Goal: Entertainment & Leisure: Consume media (video, audio)

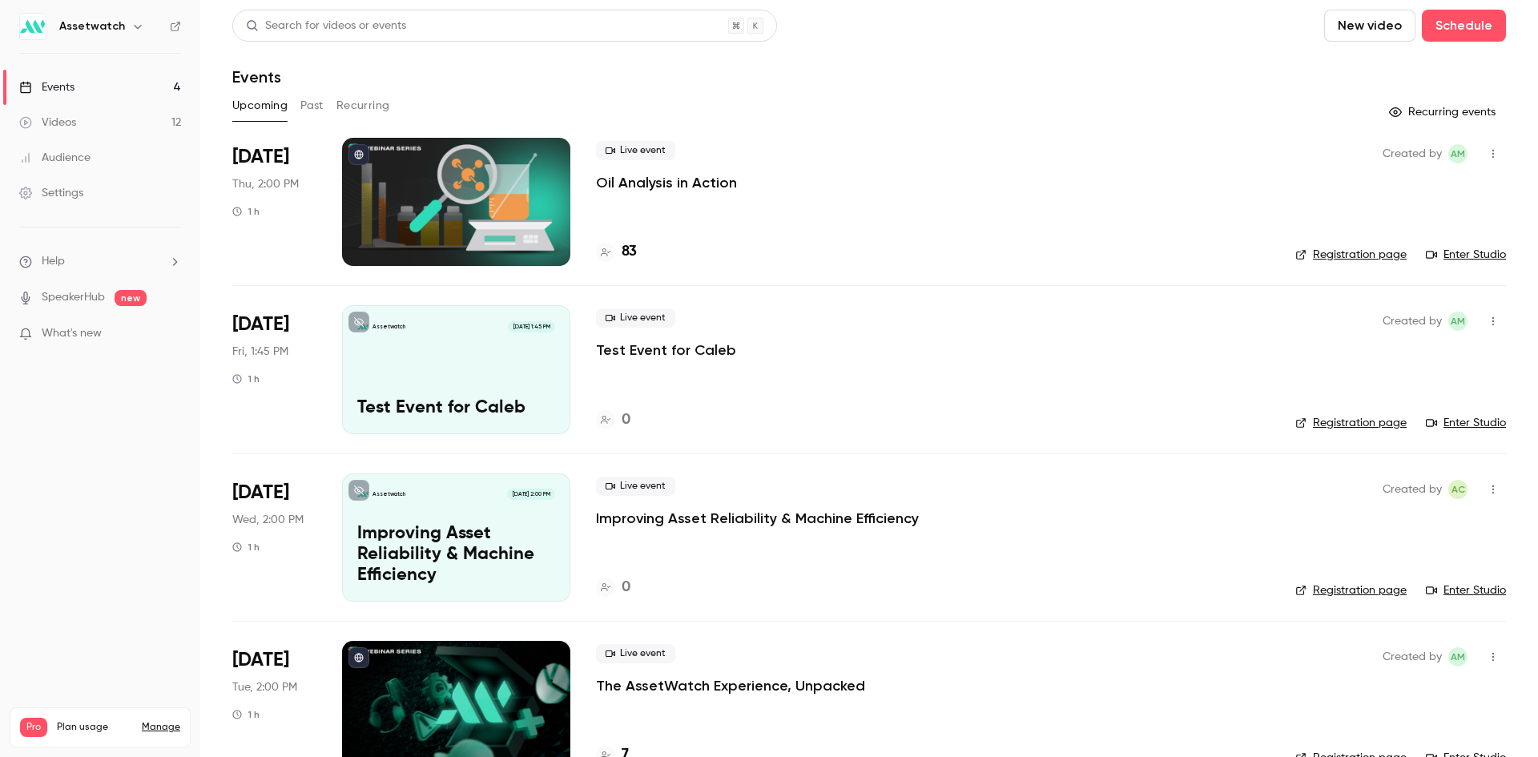
click at [134, 114] on link "Videos 12" at bounding box center [100, 122] width 200 height 35
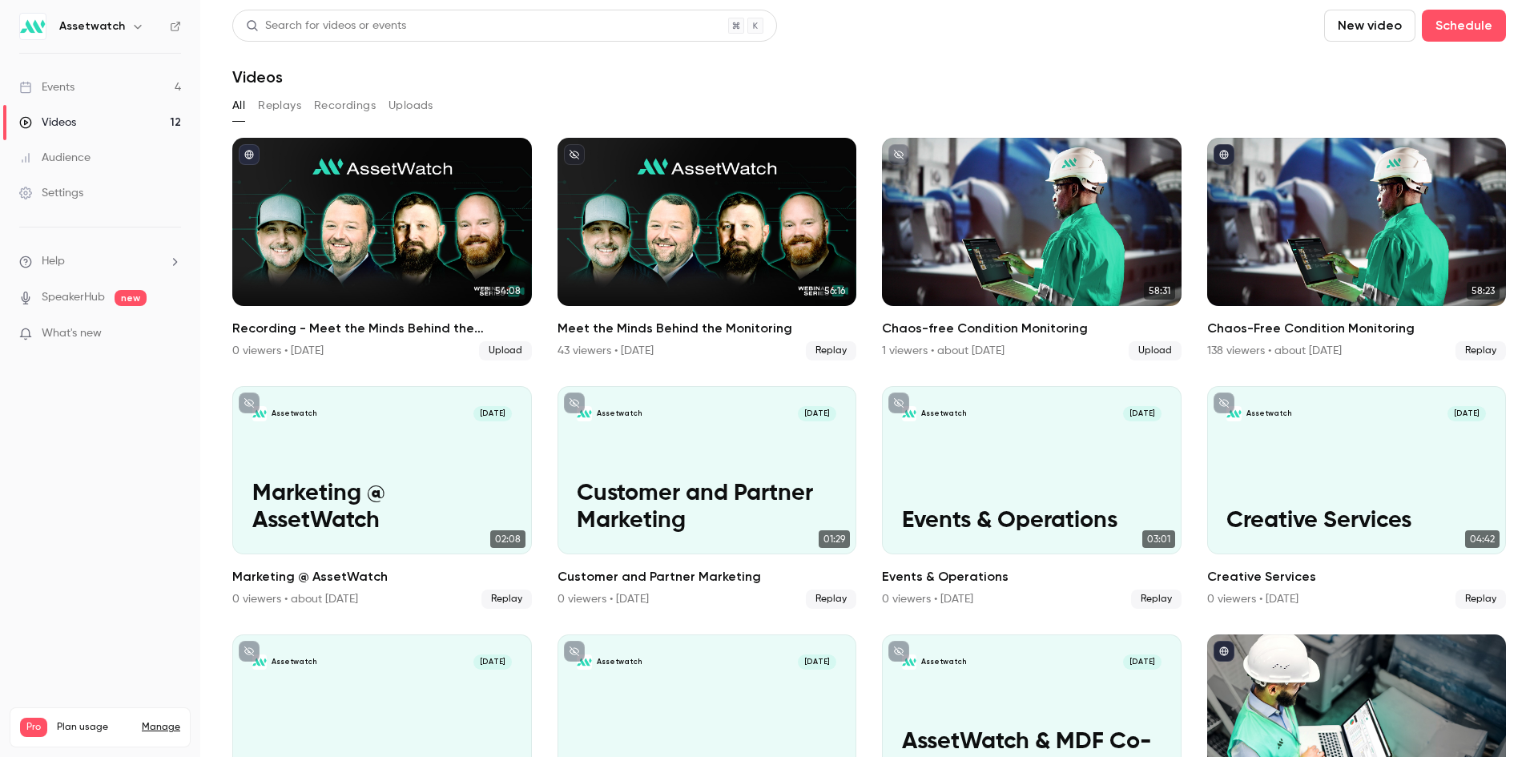
click at [115, 331] on p "What's new" at bounding box center [87, 333] width 136 height 17
click at [42, 457] on div at bounding box center [769, 378] width 1538 height 757
click at [129, 255] on li "Help" at bounding box center [100, 261] width 162 height 17
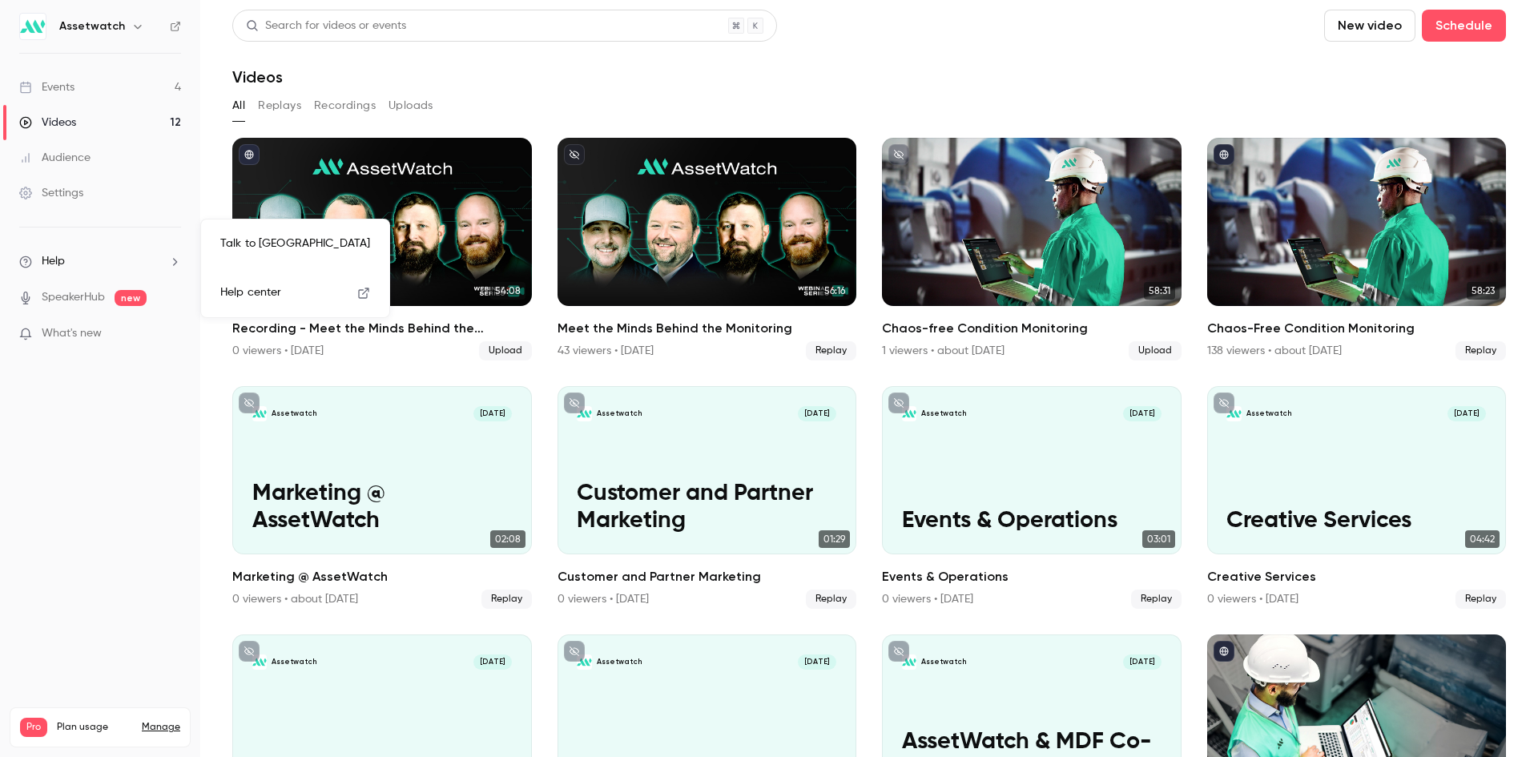
click at [129, 255] on div at bounding box center [769, 378] width 1538 height 757
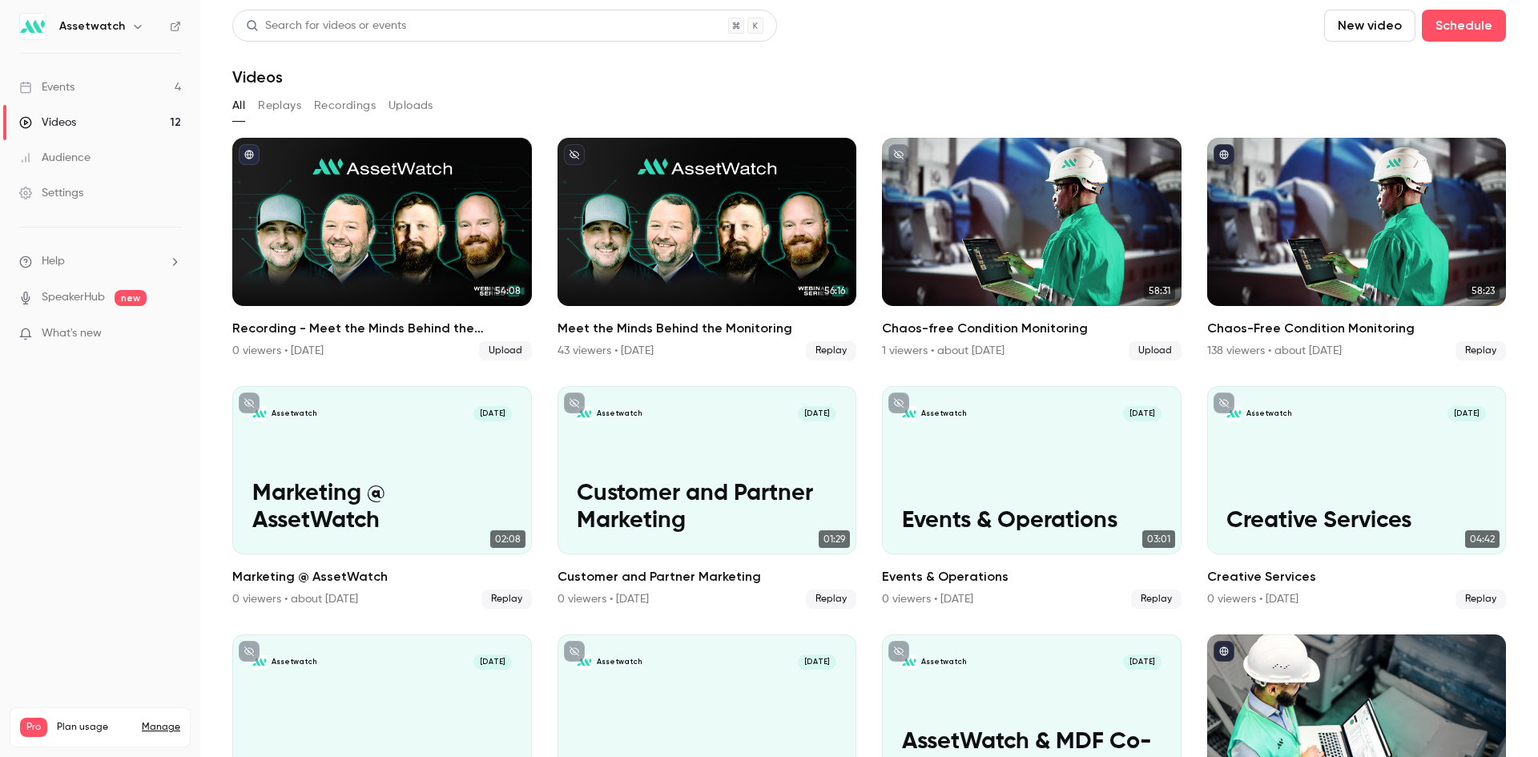
click at [86, 199] on link "Settings" at bounding box center [100, 192] width 200 height 35
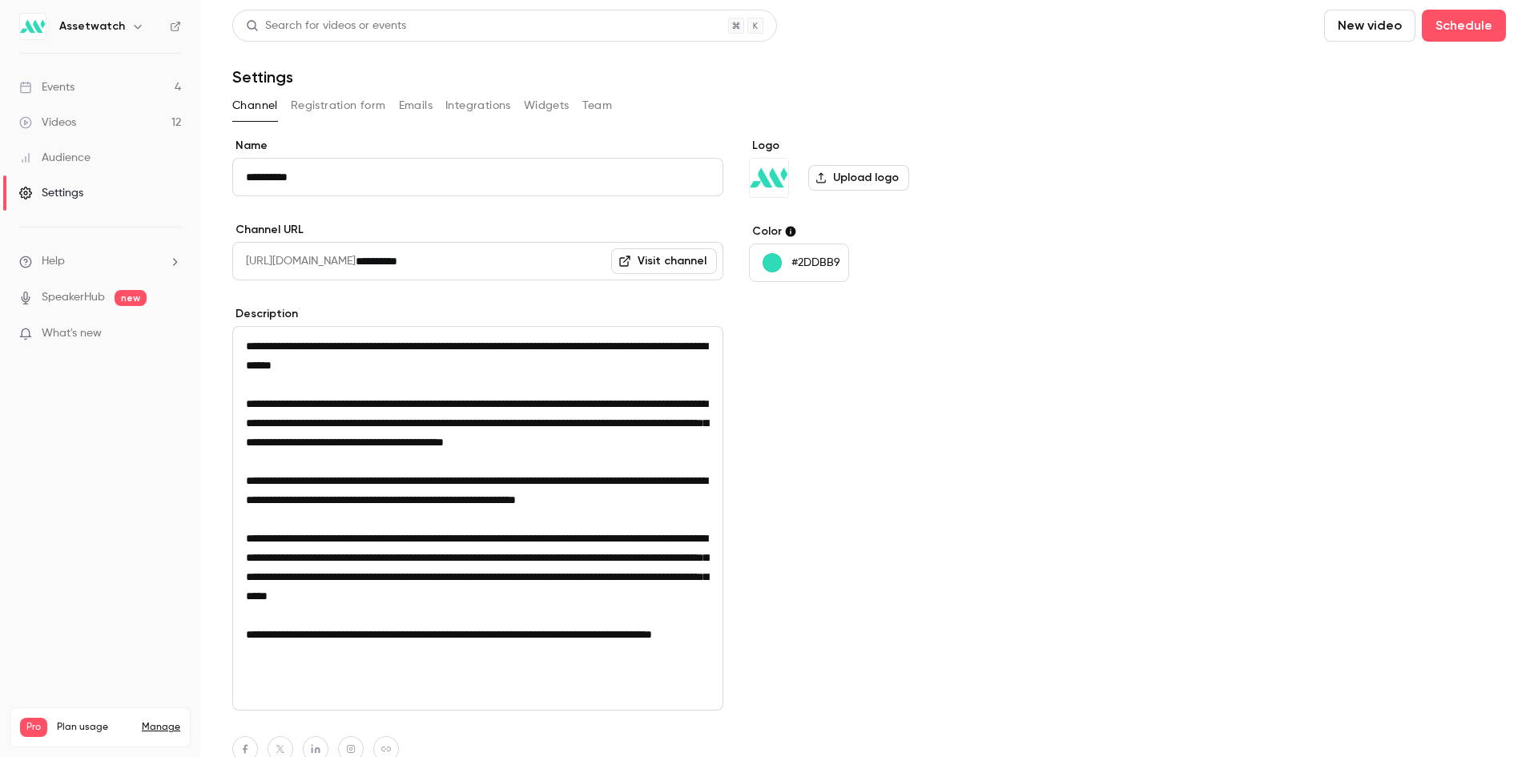
click at [520, 109] on div "Channel Registration form Emails Integrations Widgets Team" at bounding box center [868, 106] width 1273 height 26
click at [539, 104] on button "Widgets" at bounding box center [547, 106] width 46 height 26
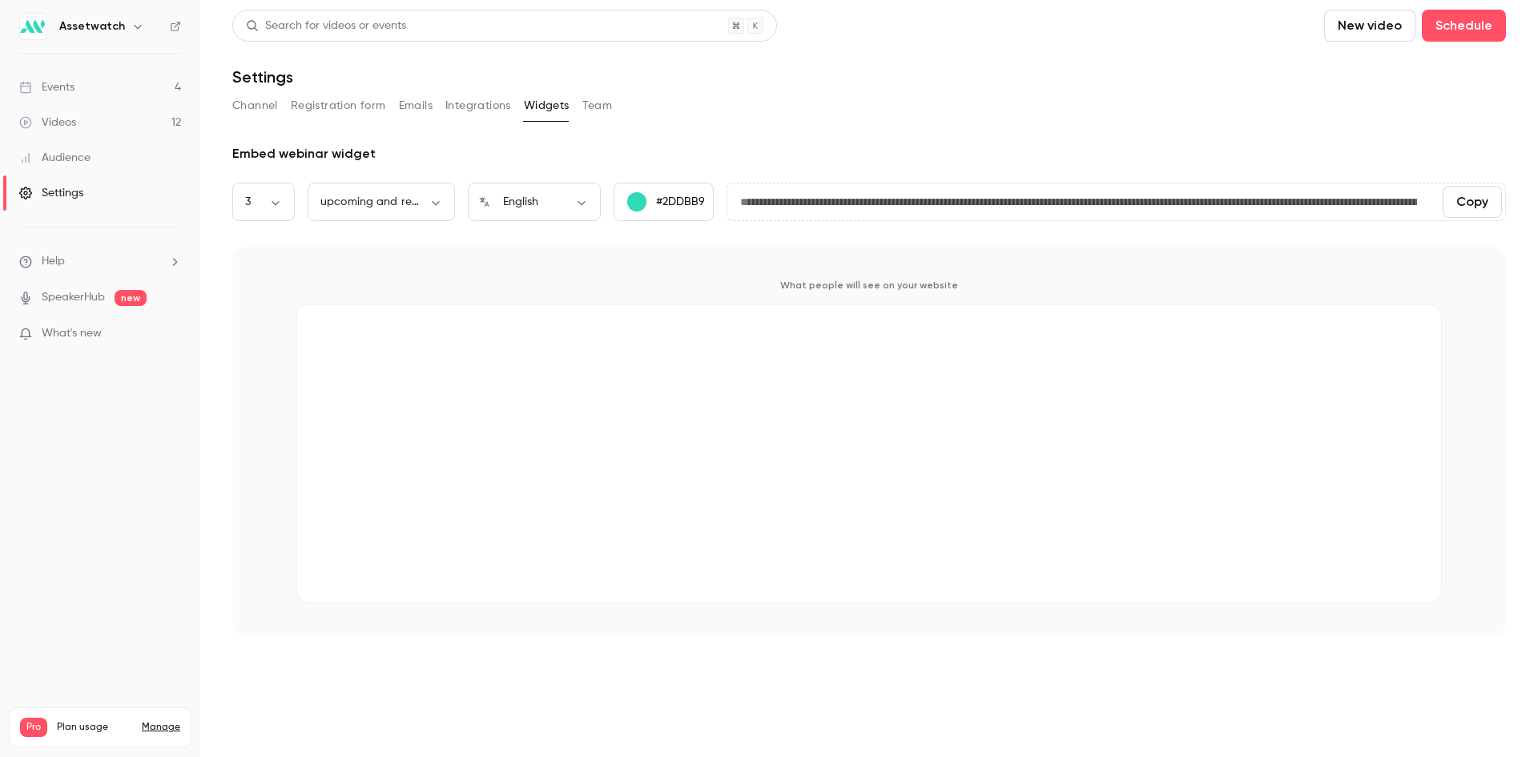
click at [608, 108] on button "Team" at bounding box center [597, 106] width 30 height 26
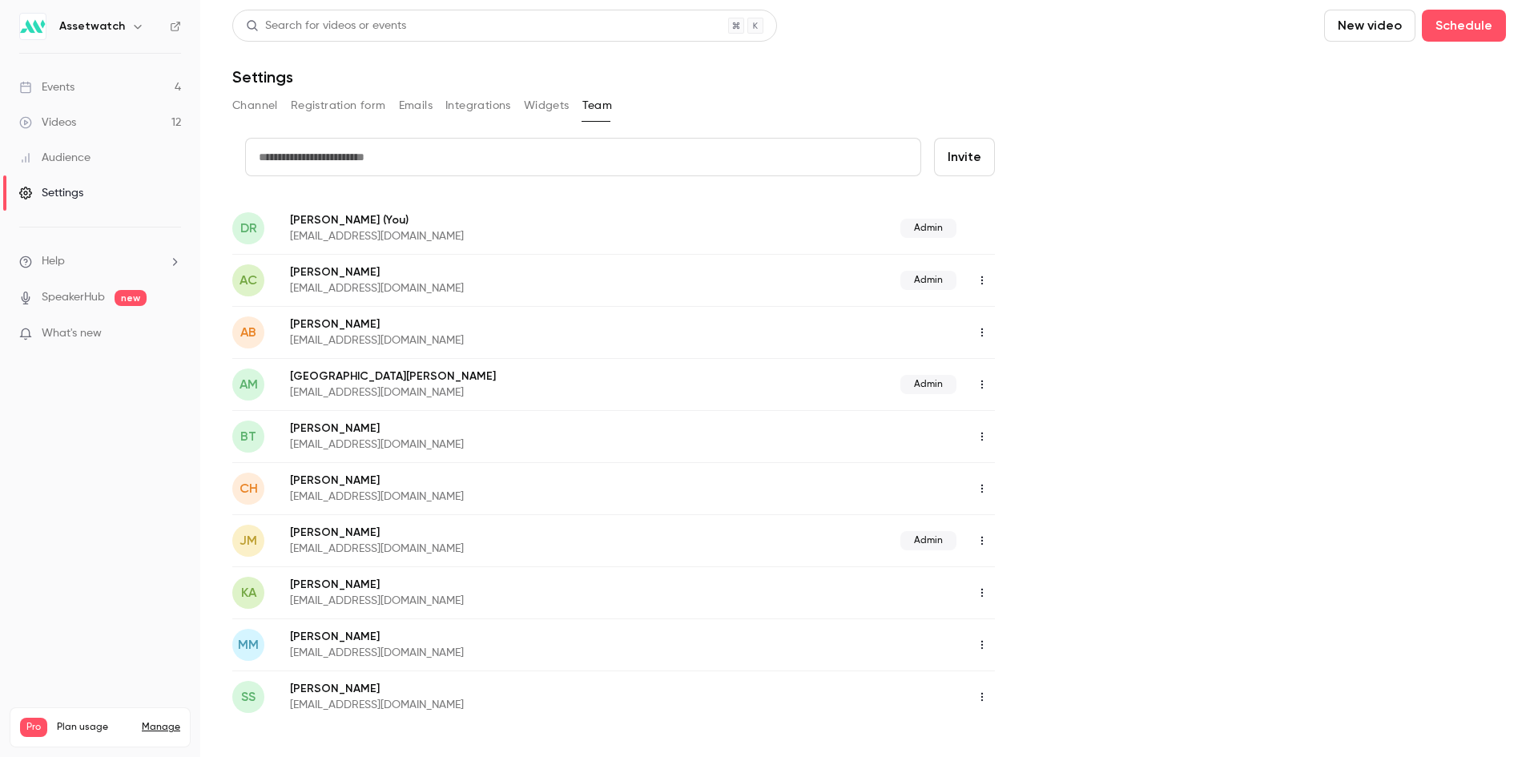
click at [468, 102] on button "Integrations" at bounding box center [478, 106] width 66 height 26
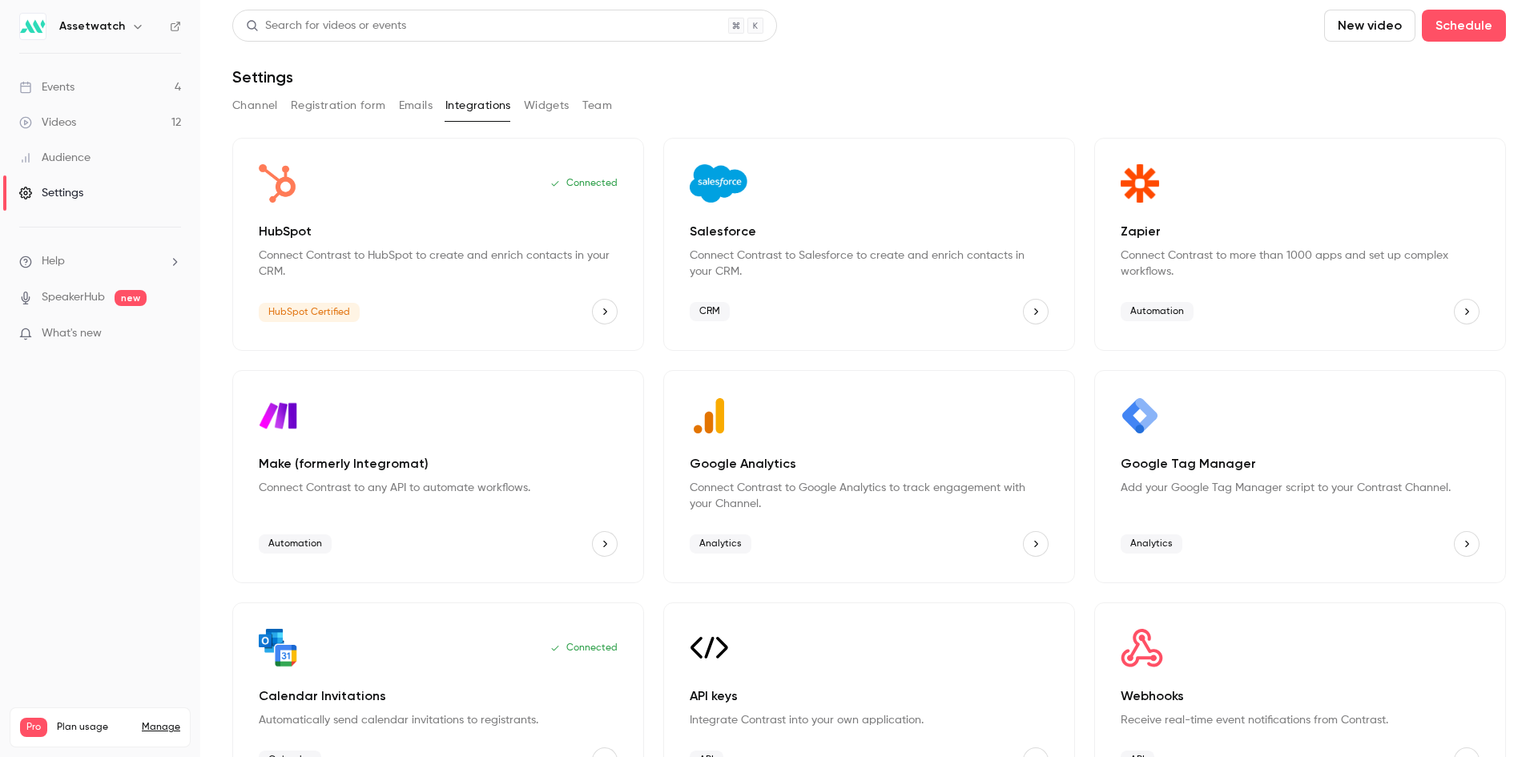
click at [401, 103] on button "Emails" at bounding box center [416, 106] width 34 height 26
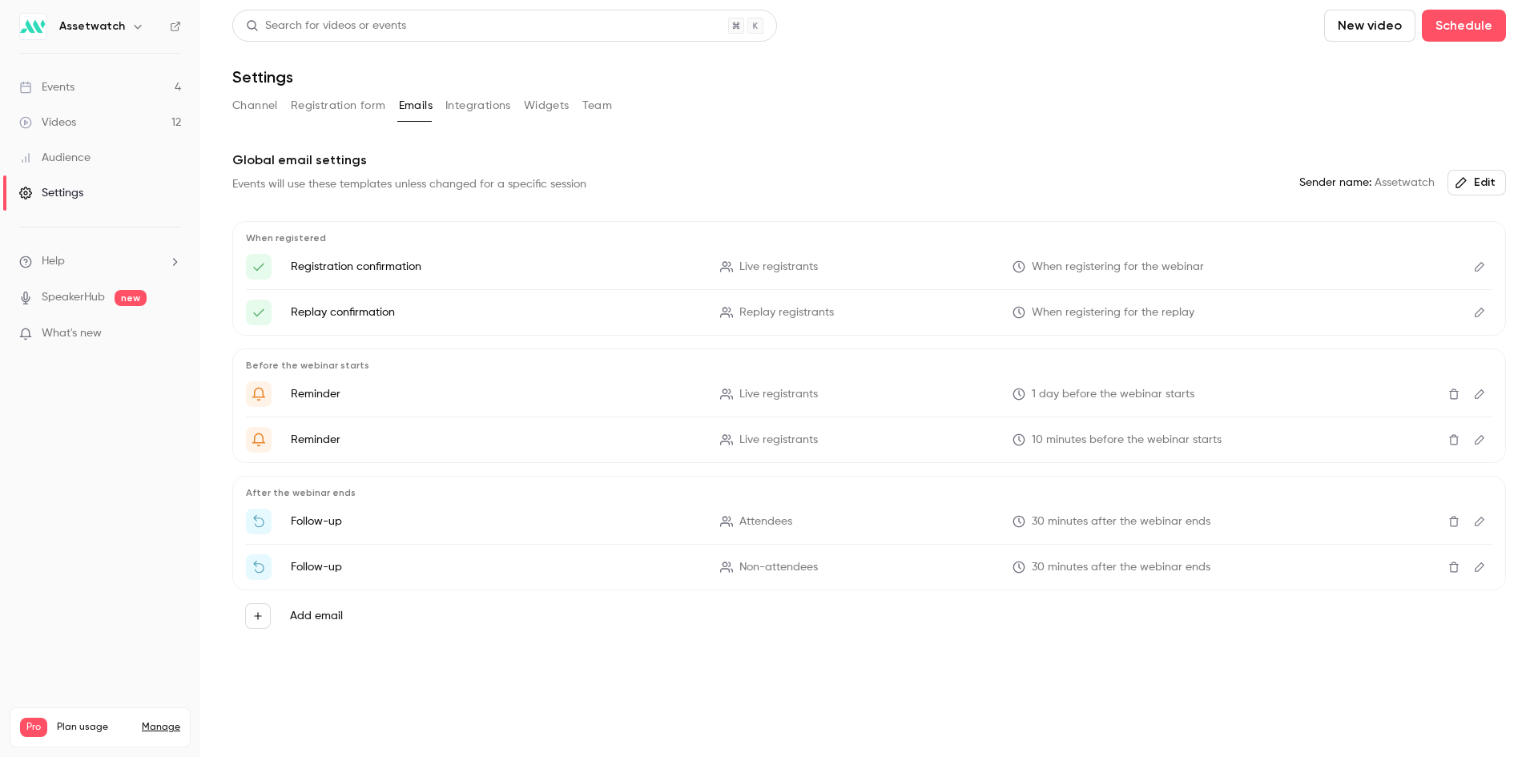
click at [112, 116] on link "Videos 12" at bounding box center [100, 122] width 200 height 35
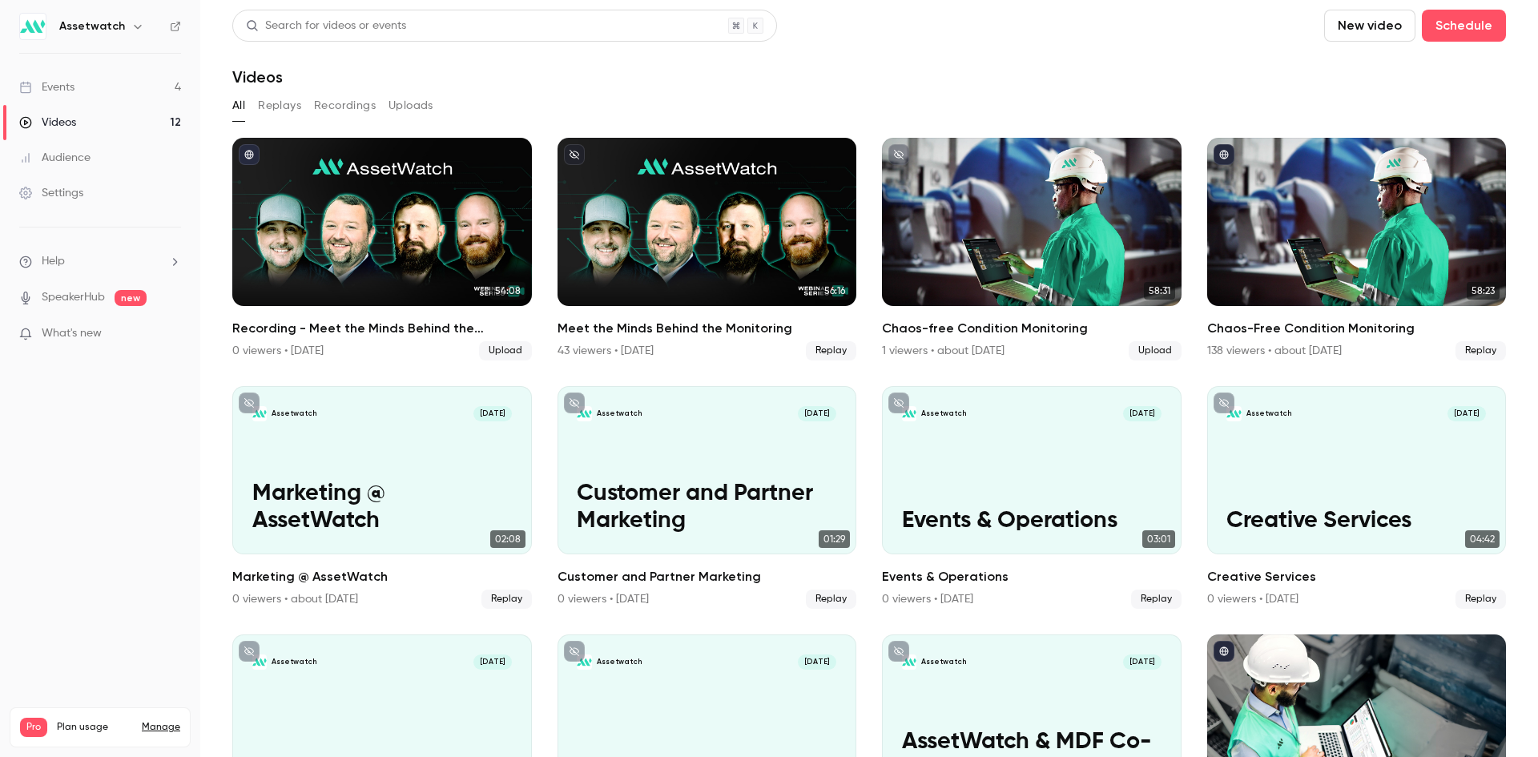
click at [118, 96] on link "Events 4" at bounding box center [100, 87] width 200 height 35
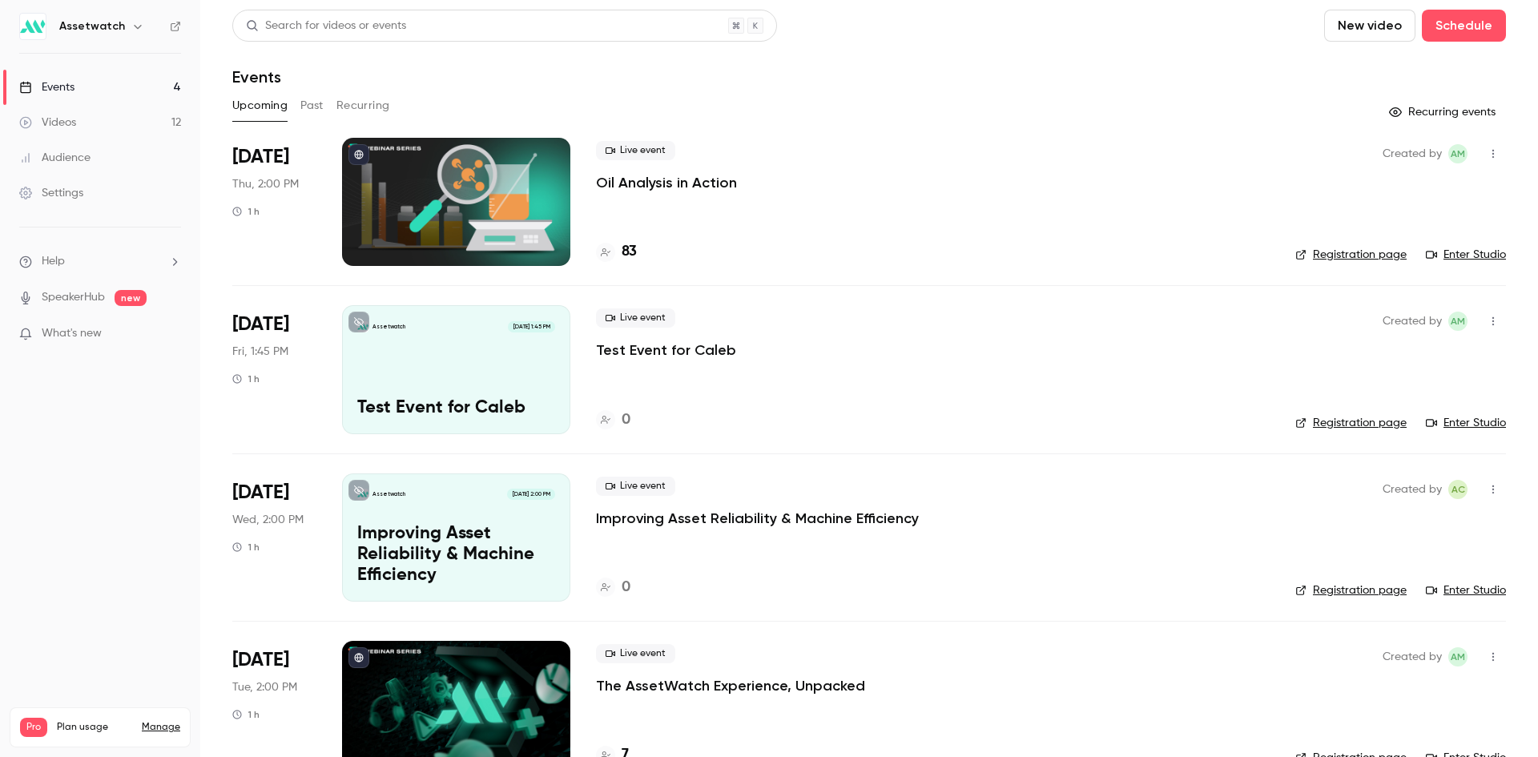
click at [314, 111] on button "Past" at bounding box center [311, 106] width 23 height 26
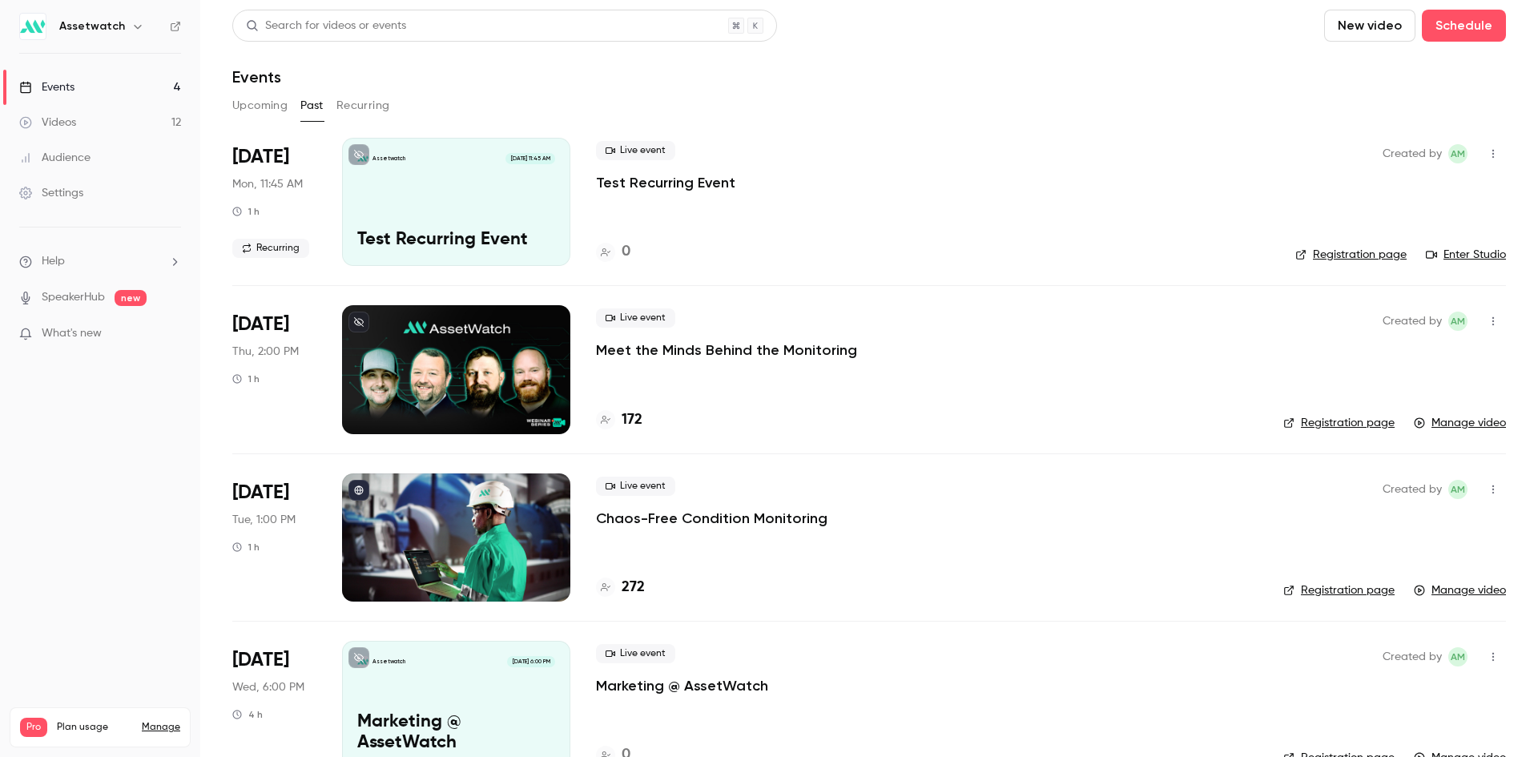
click at [700, 348] on p "Meet the Minds Behind the Monitoring" at bounding box center [726, 349] width 261 height 19
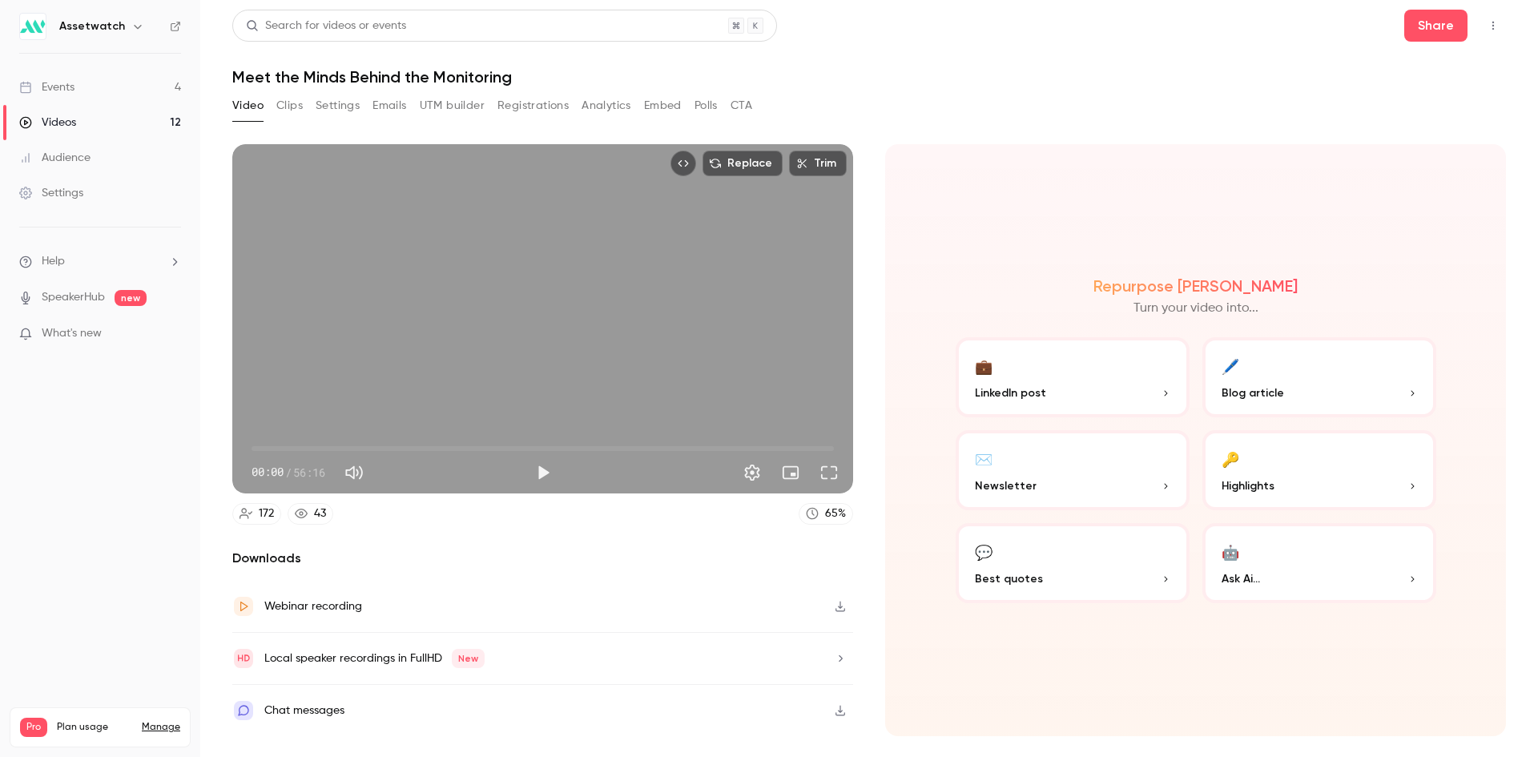
click at [699, 104] on button "Polls" at bounding box center [705, 106] width 23 height 26
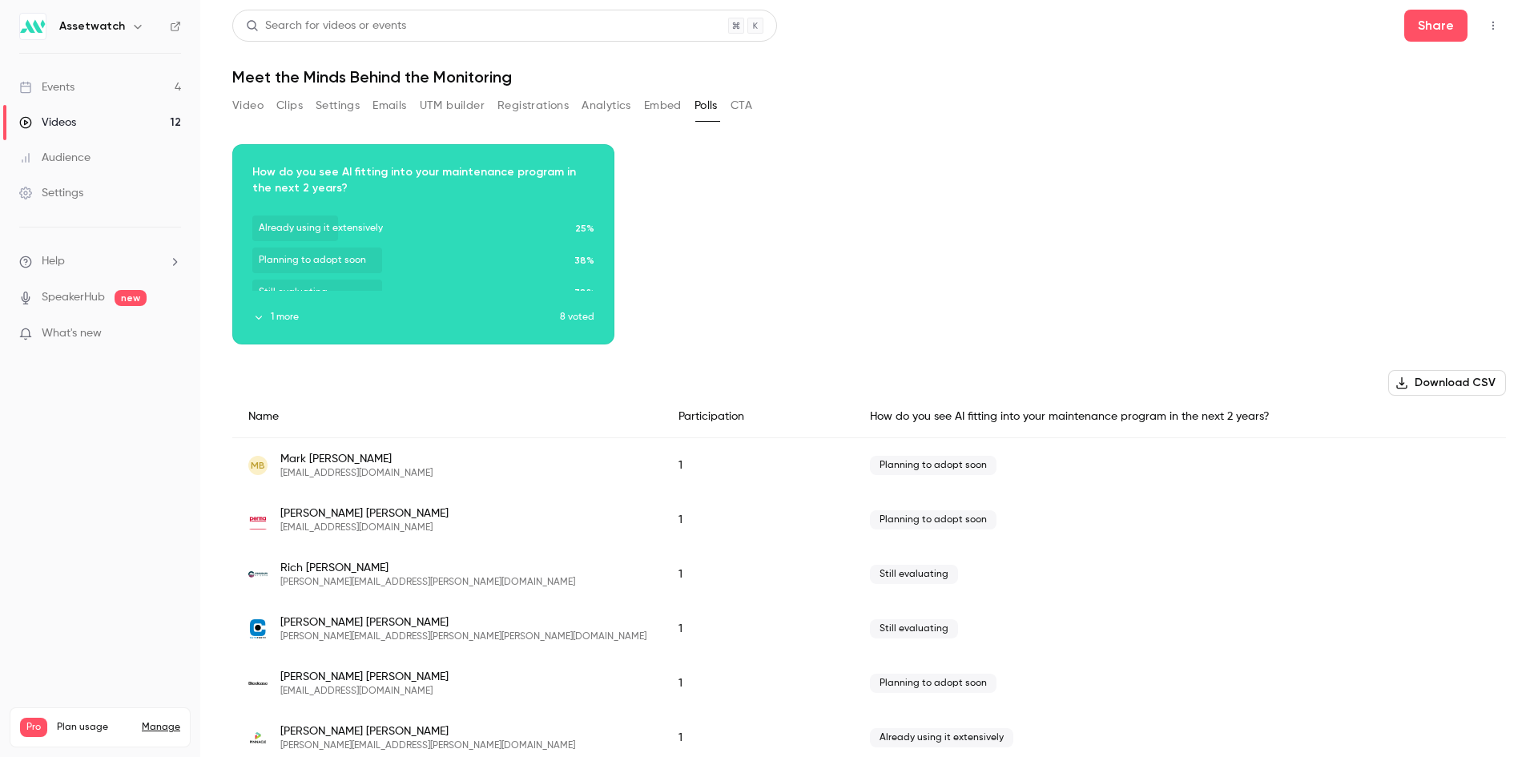
click at [284, 109] on button "Clips" at bounding box center [289, 106] width 26 height 26
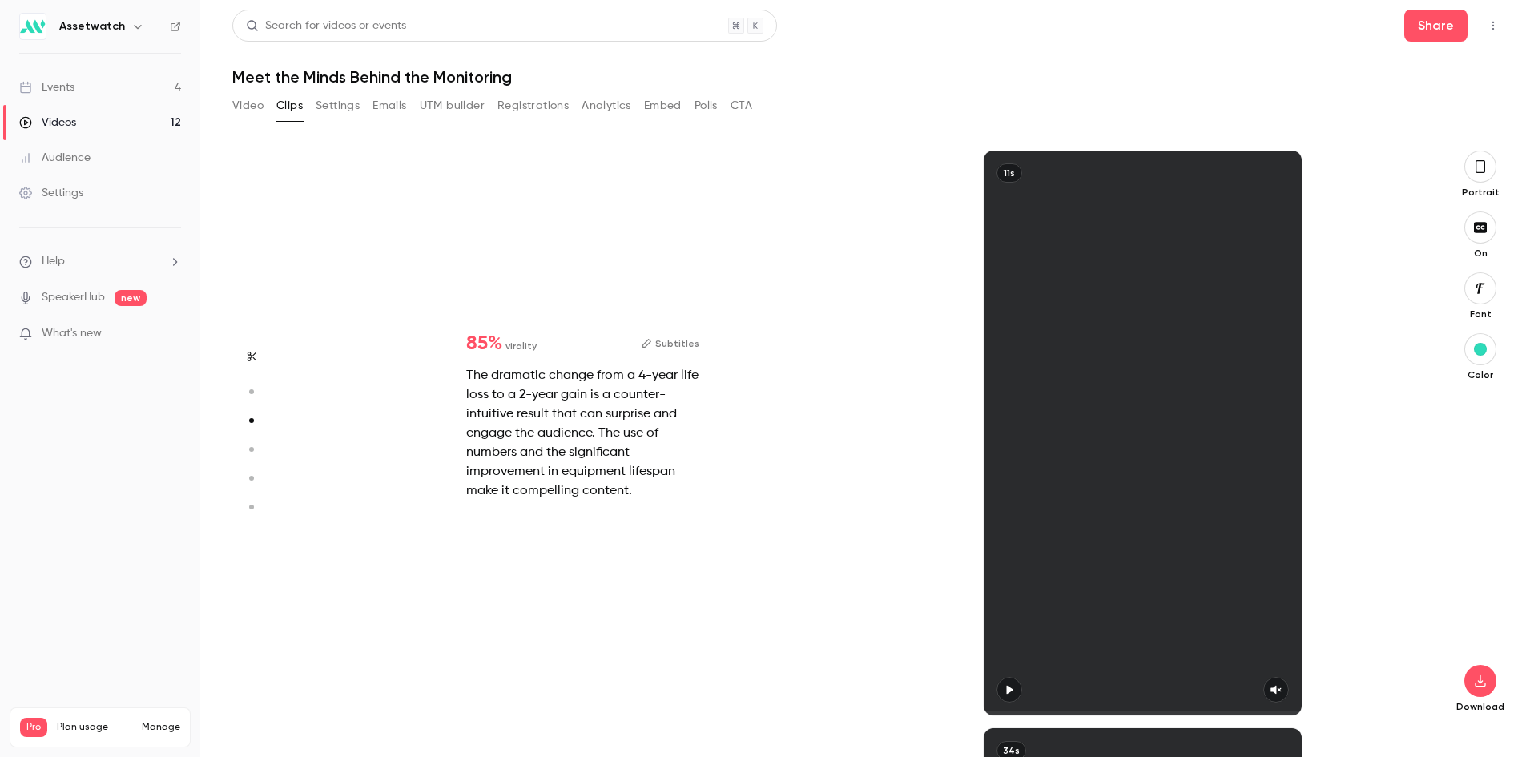
type input "*"
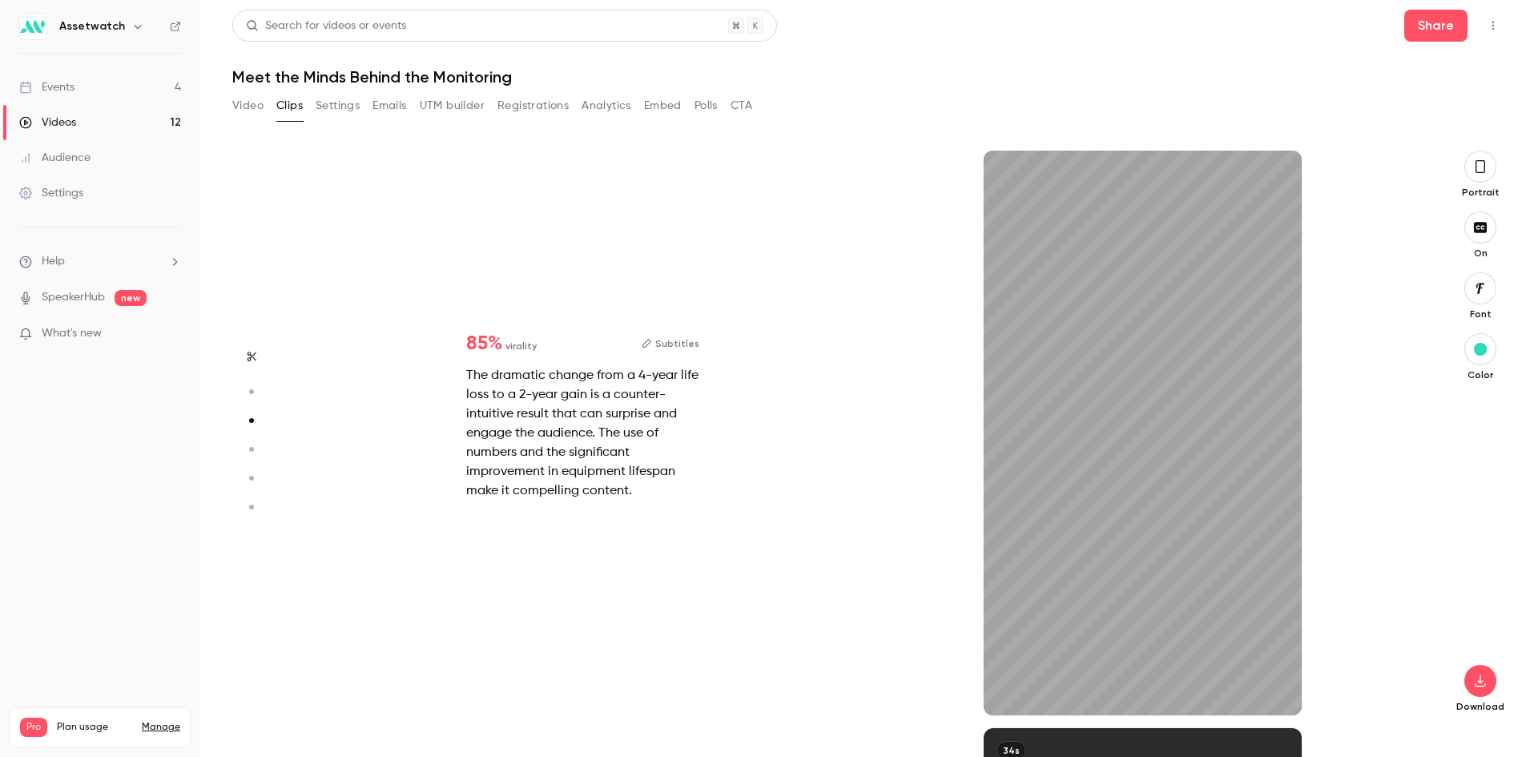
scroll to position [1155, 0]
type input "*"
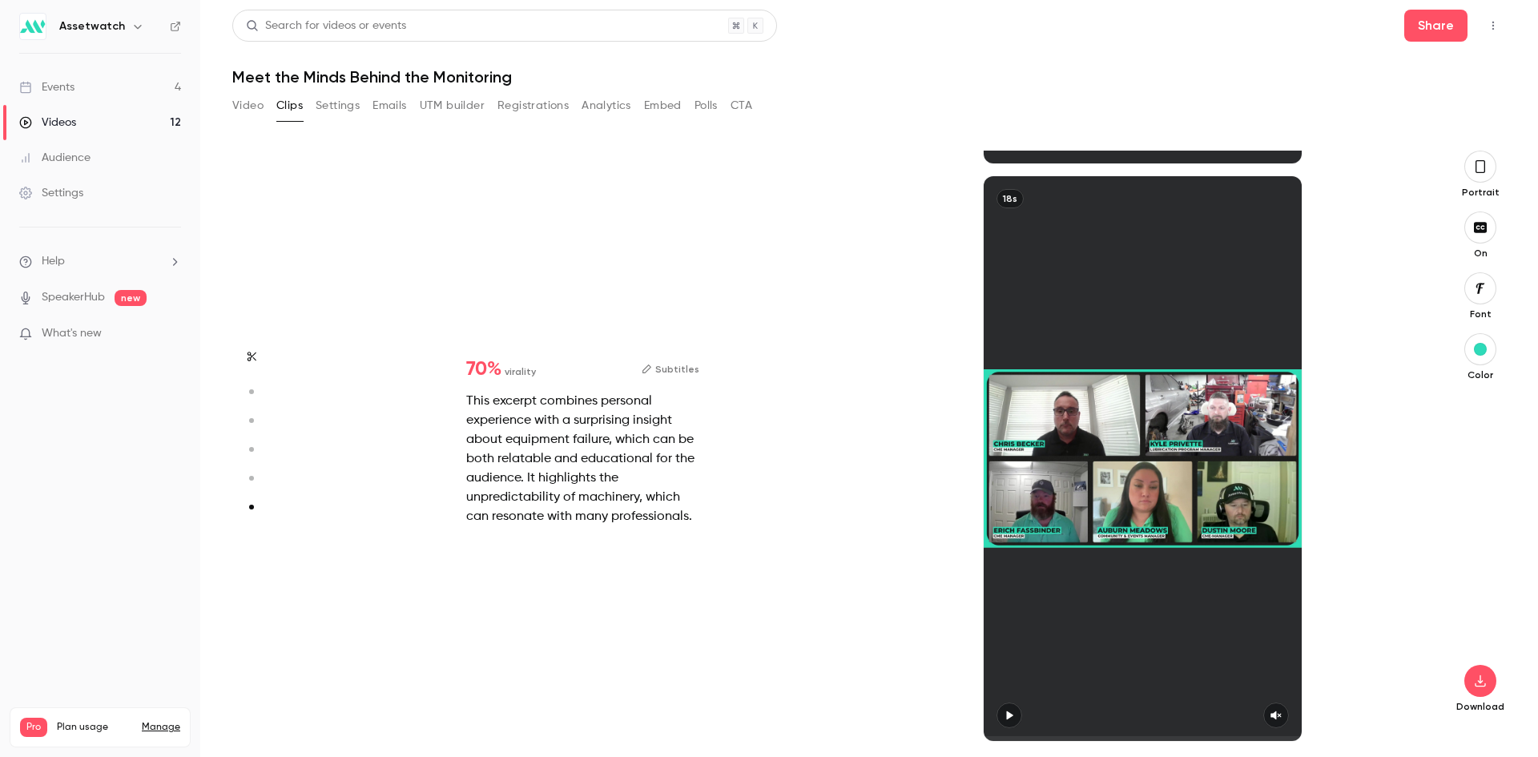
scroll to position [2861, 0]
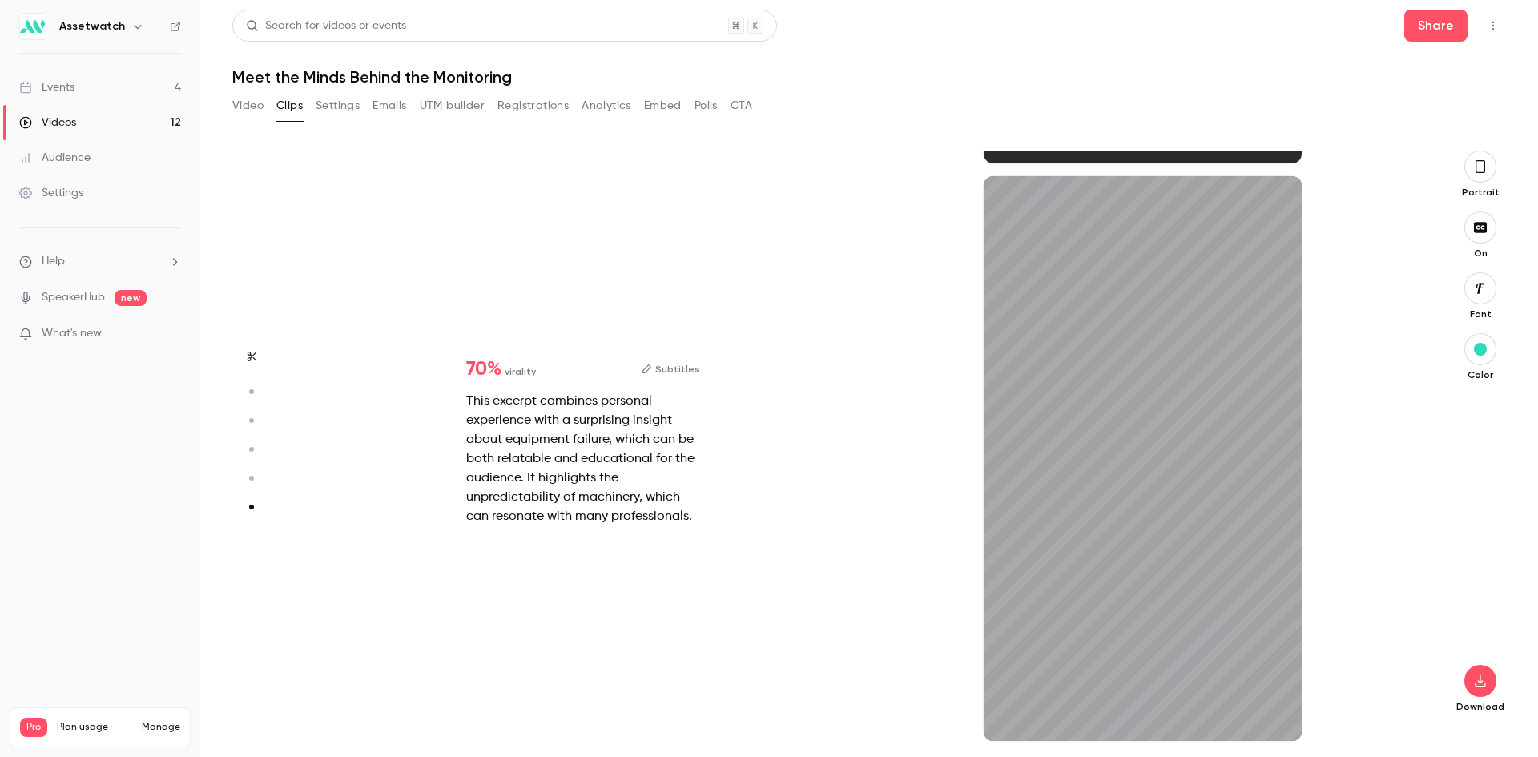
type input "***"
click at [742, 107] on button "CTA" at bounding box center [741, 106] width 22 height 26
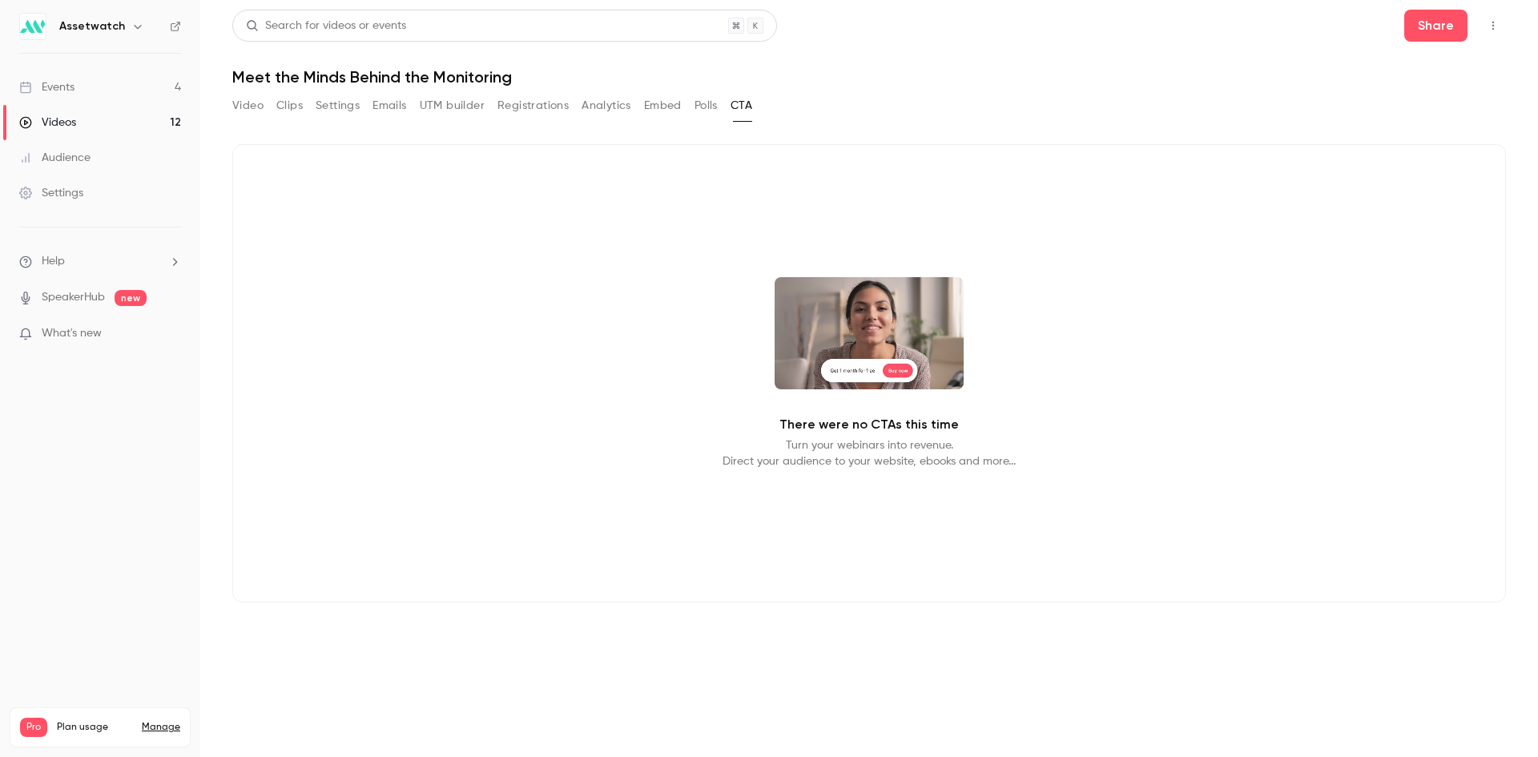
click at [649, 99] on button "Embed" at bounding box center [663, 106] width 38 height 26
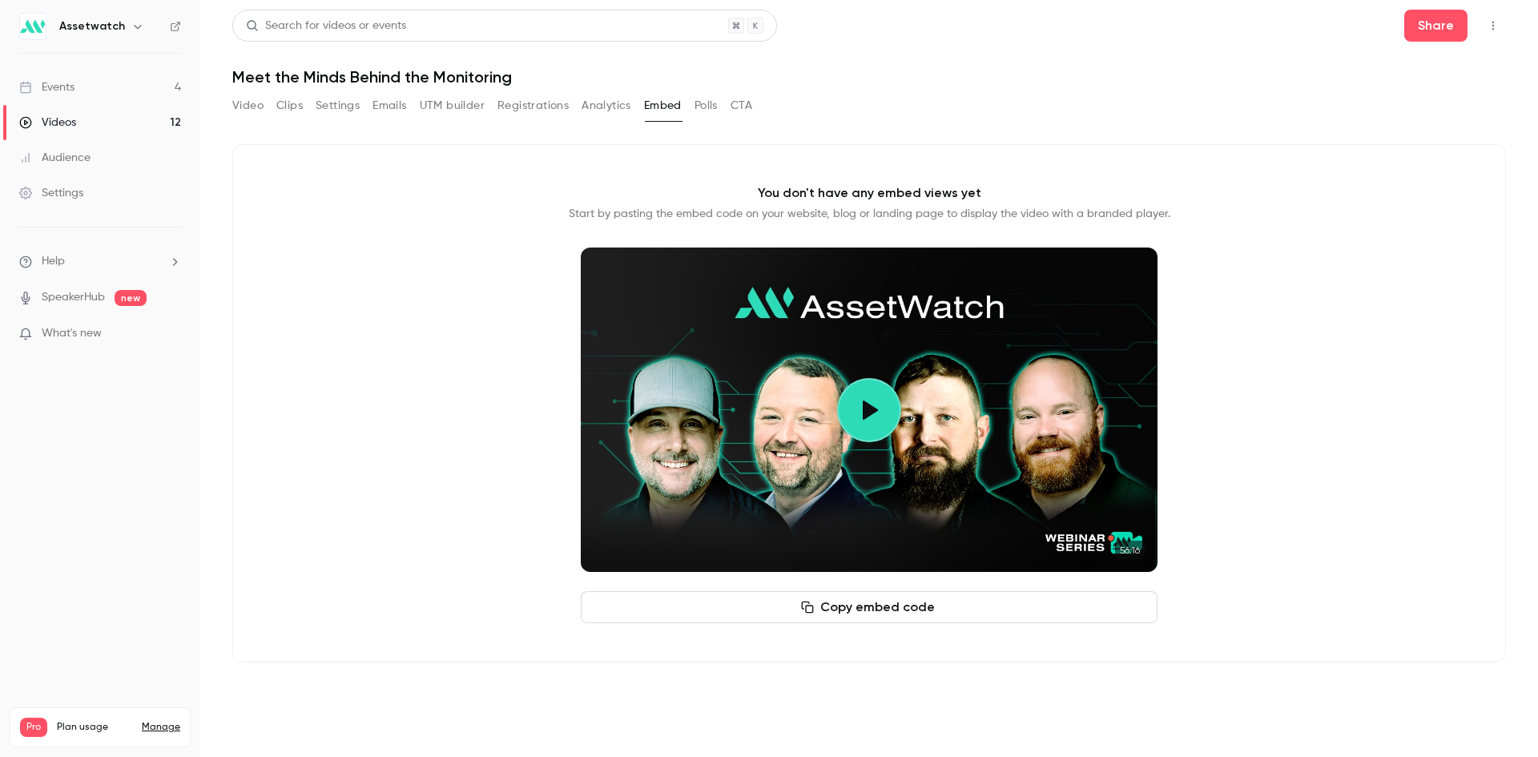
click at [247, 111] on button "Video" at bounding box center [247, 106] width 31 height 26
